Goal: Task Accomplishment & Management: Use online tool/utility

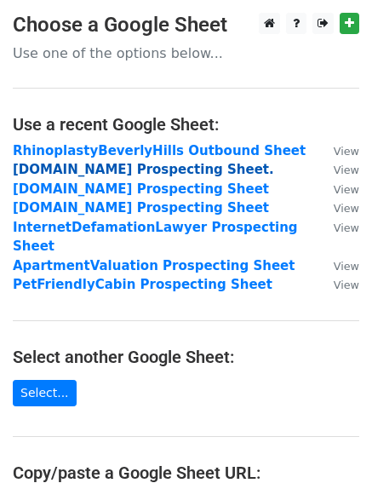
click at [72, 170] on strong "[DOMAIN_NAME] Prospecting Sheet." at bounding box center [143, 169] width 261 height 15
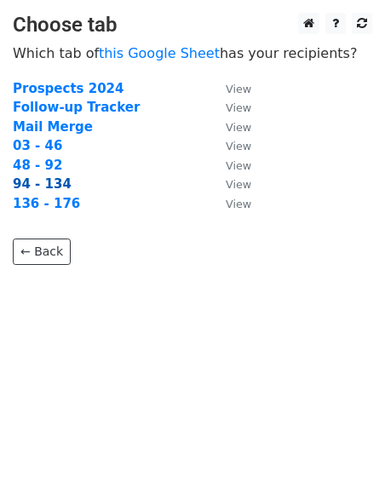
click at [44, 181] on strong "94 - 134" at bounding box center [42, 183] width 59 height 15
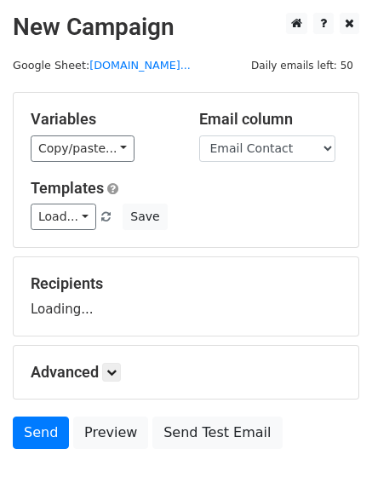
scroll to position [111, 0]
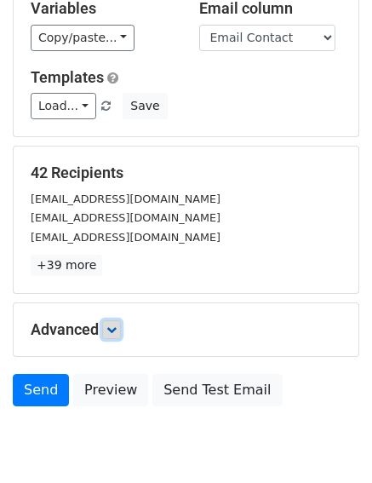
click at [117, 329] on icon at bounding box center [111, 329] width 10 height 10
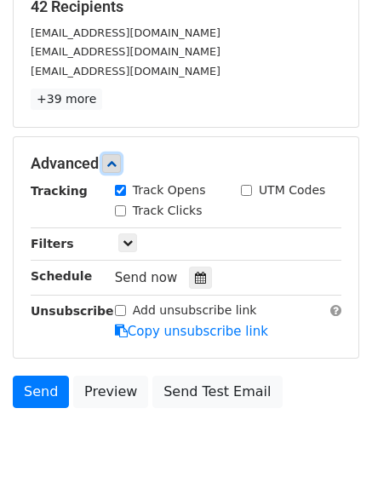
scroll to position [346, 0]
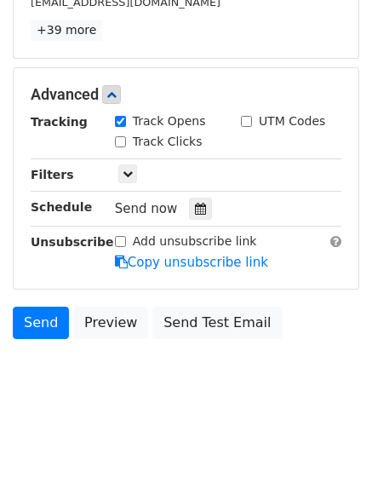
click at [123, 136] on input "Track Clicks" at bounding box center [120, 141] width 11 height 11
checkbox input "true"
click at [195, 212] on icon at bounding box center [200, 209] width 11 height 12
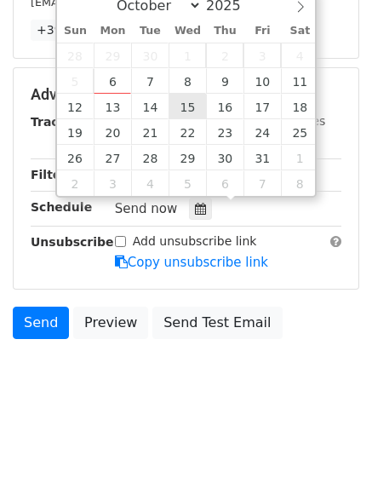
type input "2025-10-15 12:00"
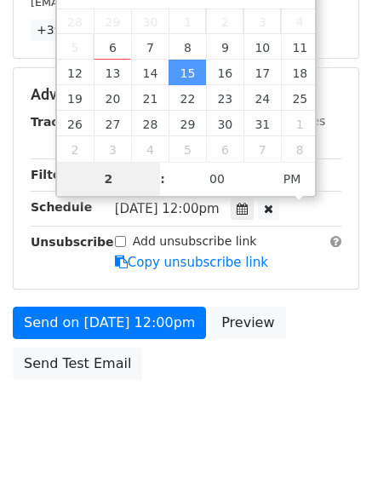
type input "2"
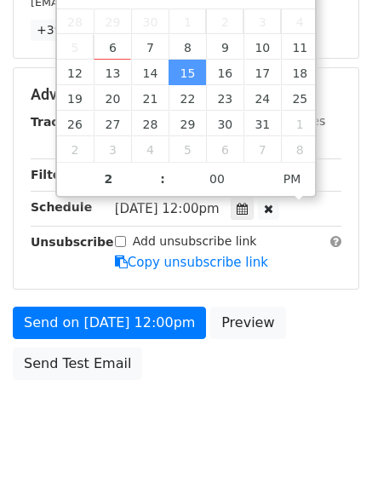
type input "2025-10-15 14:00"
type input "02"
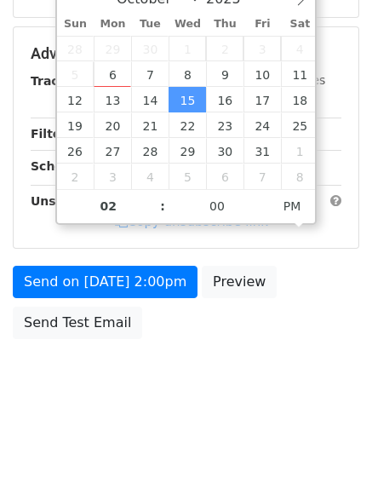
click at [141, 394] on body "New Campaign Daily emails left: 50 Google Sheet: FortWorthDumpsterRental.com...…" at bounding box center [186, 54] width 372 height 721
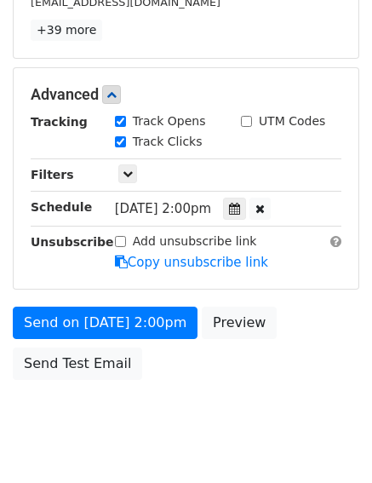
click at [243, 437] on body "New Campaign Daily emails left: 50 Google Sheet: FortWorthDumpsterRental.com...…" at bounding box center [186, 61] width 372 height 789
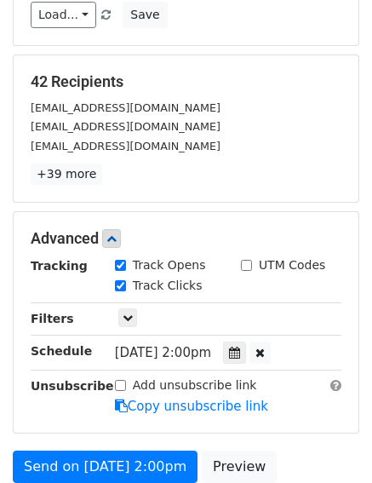
scroll to position [5, 0]
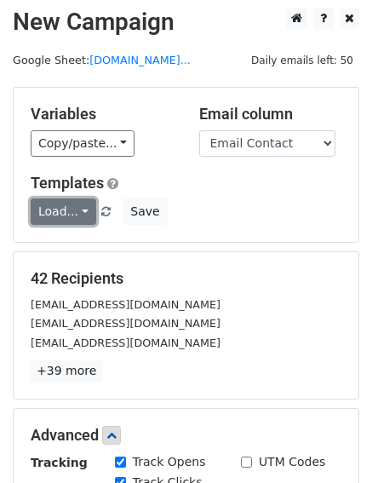
click at [61, 209] on link "Load..." at bounding box center [64, 211] width 66 height 26
click at [61, 203] on link "Load..." at bounding box center [64, 211] width 66 height 26
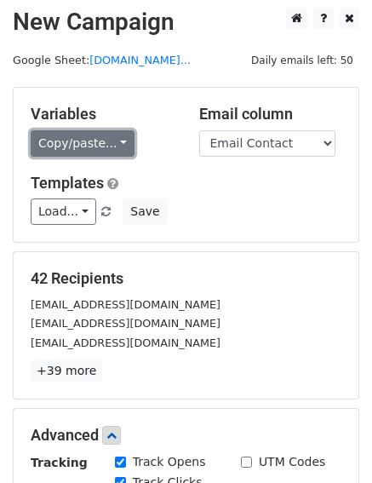
click at [89, 143] on link "Copy/paste..." at bounding box center [83, 143] width 104 height 26
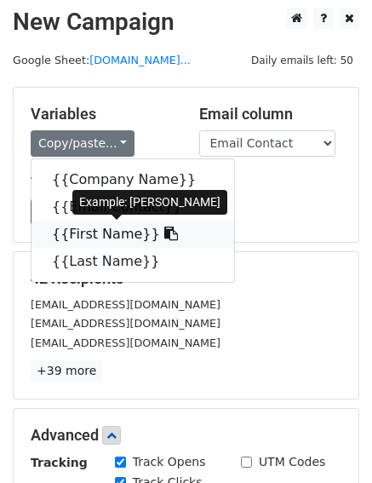
click at [103, 231] on link "{{First Name}}" at bounding box center [132, 233] width 203 height 27
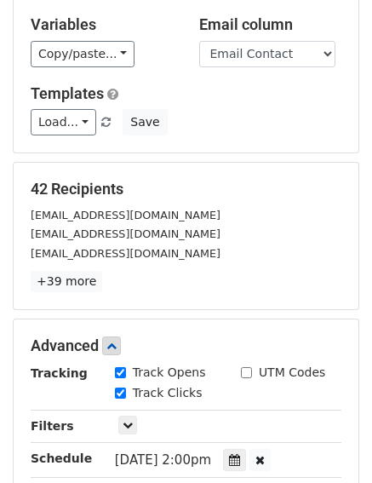
scroll to position [346, 0]
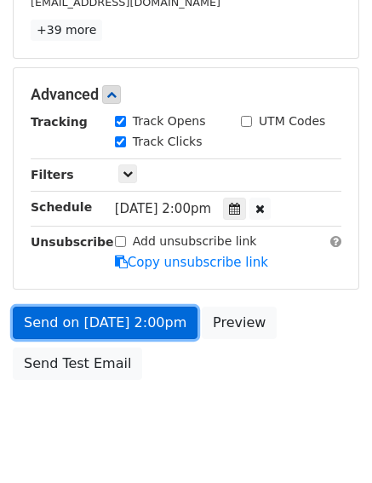
click at [40, 318] on link "Send on Oct 15 at 2:00pm" at bounding box center [105, 322] width 185 height 32
